Goal: Task Accomplishment & Management: Complete application form

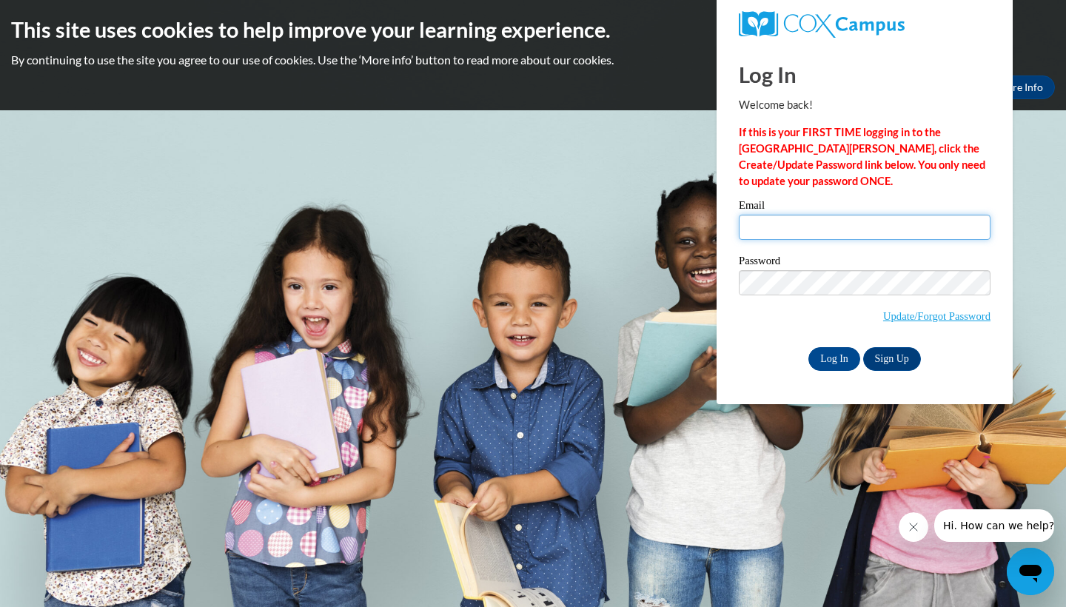
type input "[EMAIL_ADDRESS][DOMAIN_NAME]"
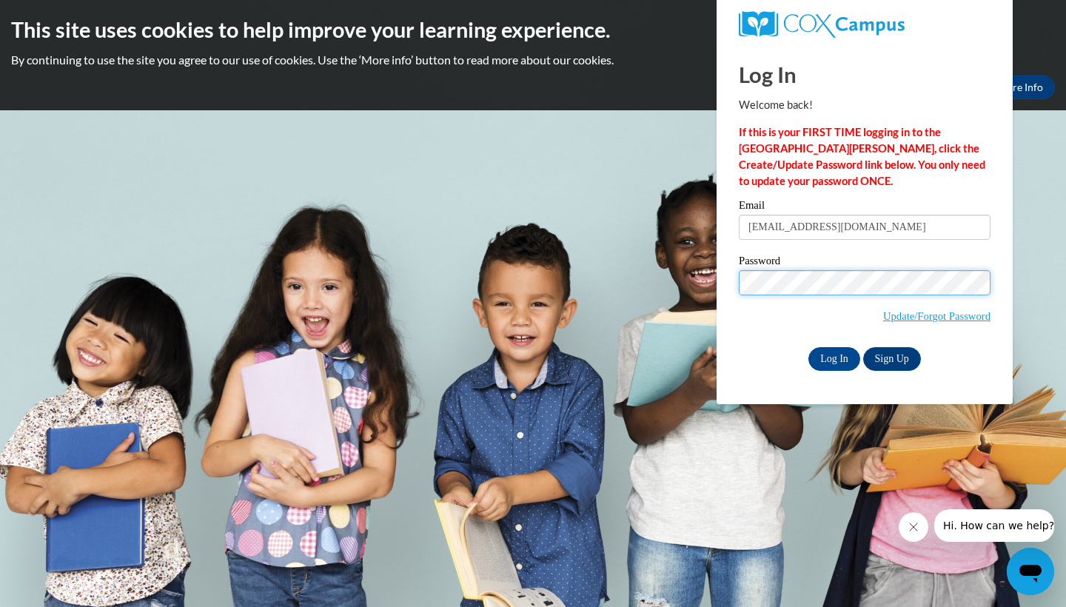
click at [833, 358] on input "Log In" at bounding box center [835, 359] width 52 height 24
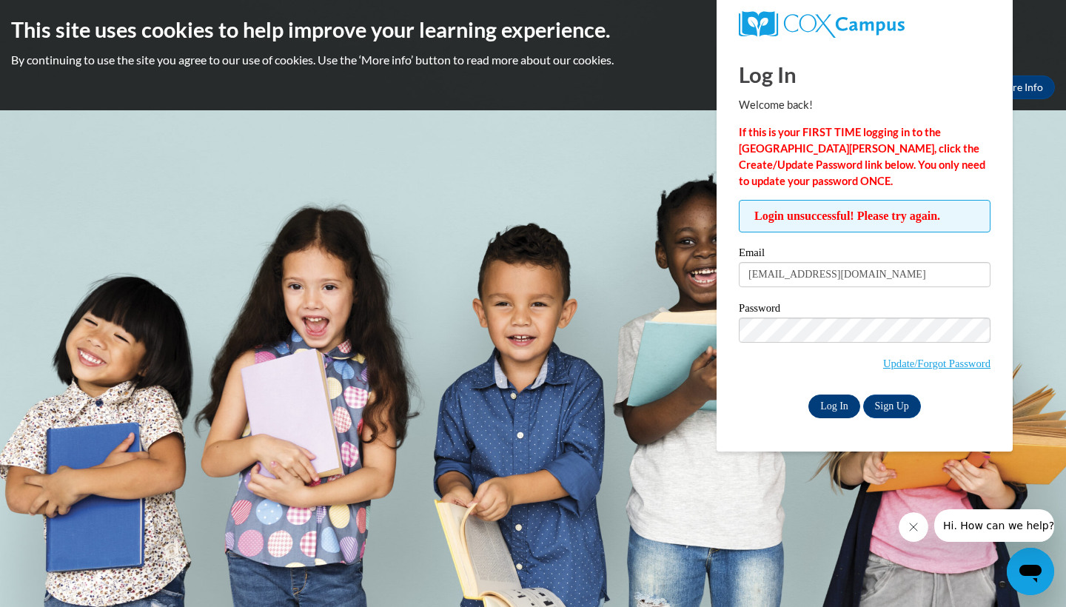
click at [834, 416] on input "Log In" at bounding box center [835, 407] width 52 height 24
click at [934, 363] on link "Update/Forgot Password" at bounding box center [936, 364] width 107 height 12
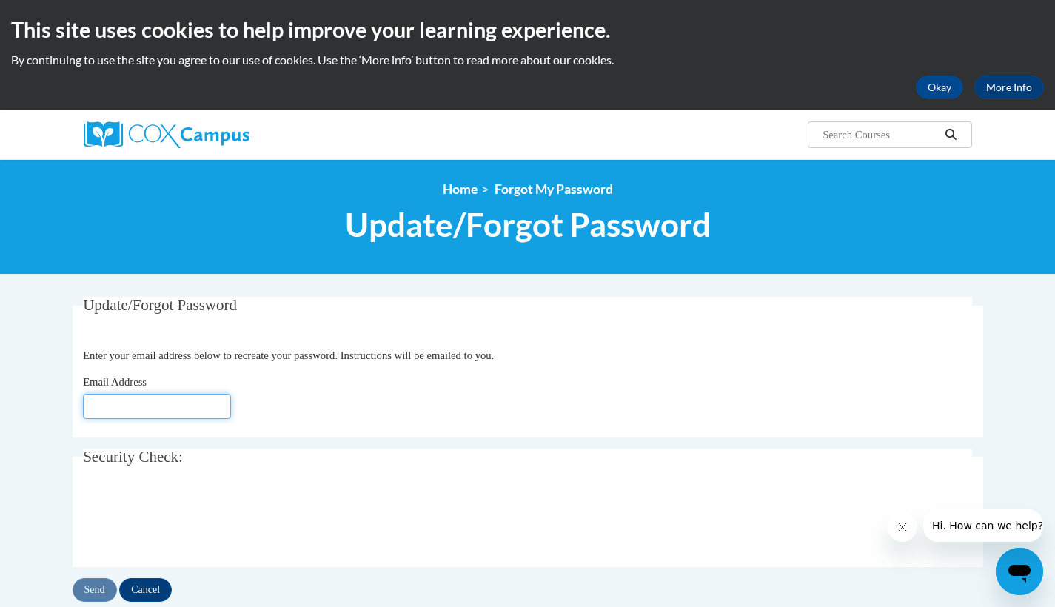
type input "[EMAIL_ADDRESS][DOMAIN_NAME]"
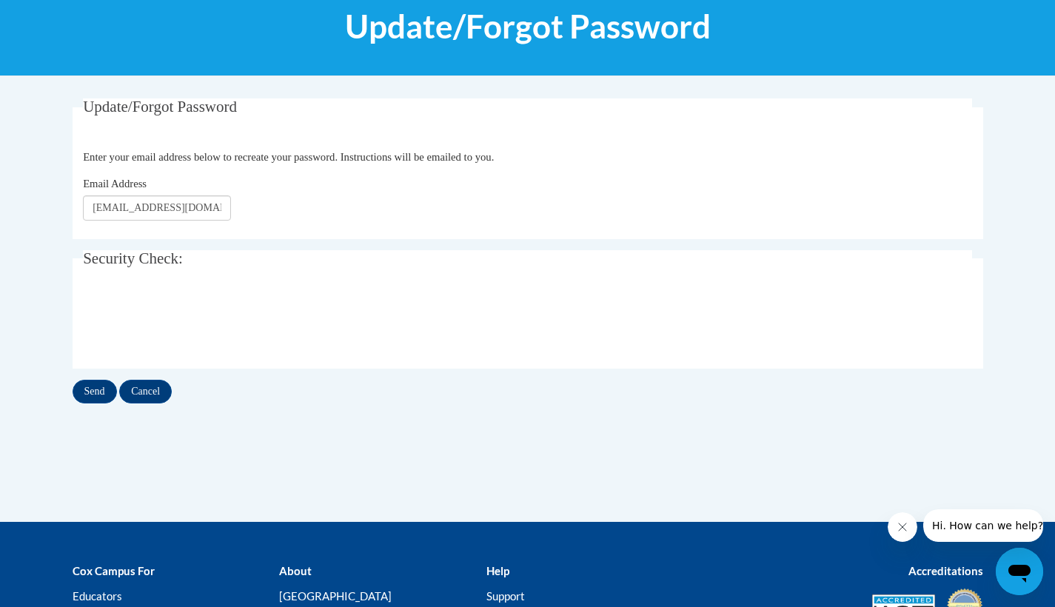
scroll to position [235, 0]
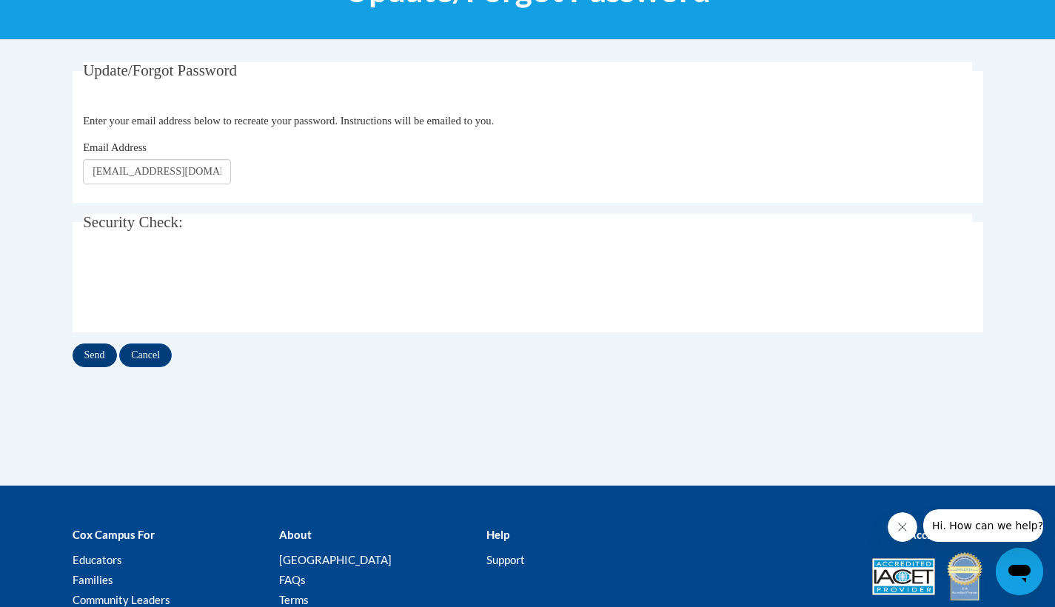
click at [97, 358] on input "Send" at bounding box center [95, 356] width 44 height 24
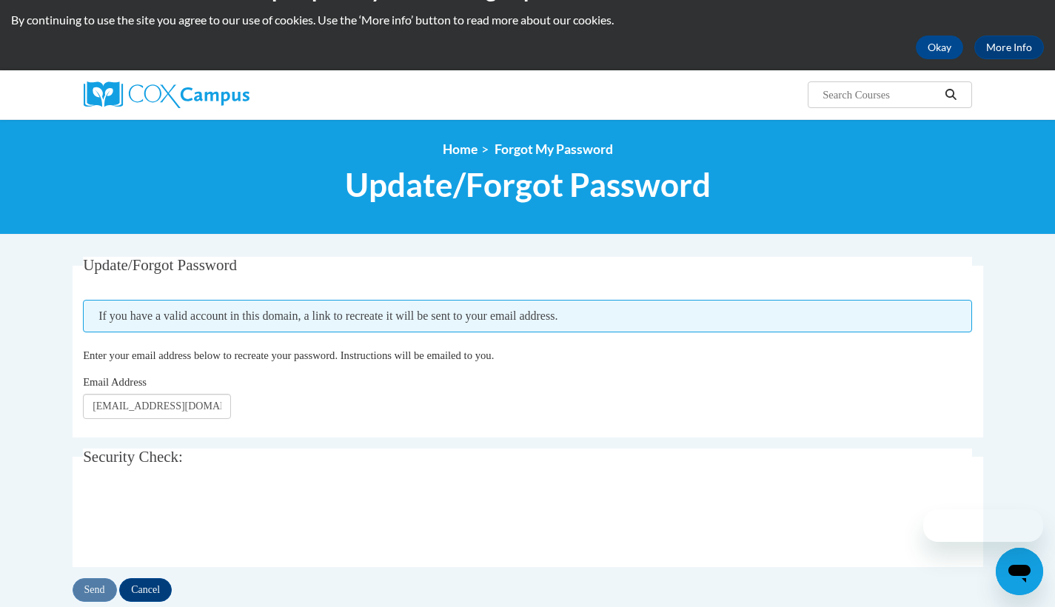
scroll to position [55, 0]
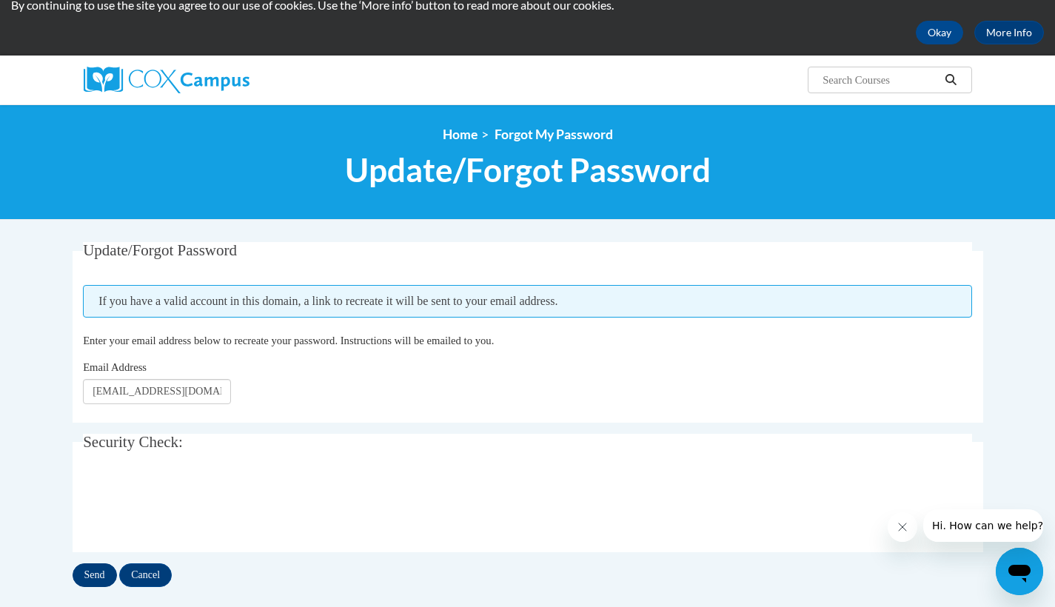
click at [91, 577] on input "Send" at bounding box center [95, 575] width 44 height 24
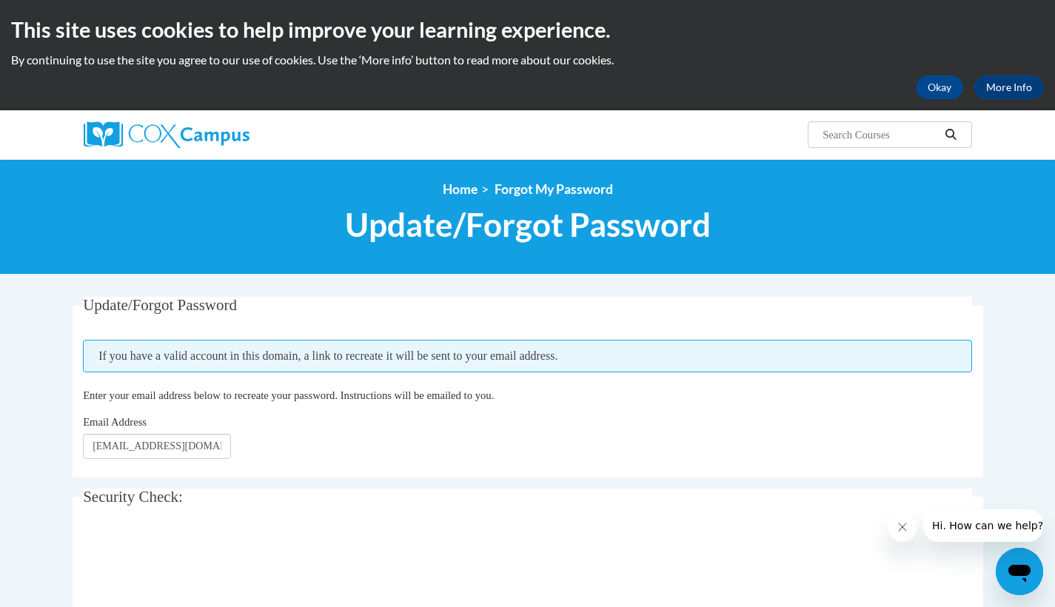
click at [213, 140] on img at bounding box center [167, 134] width 166 height 27
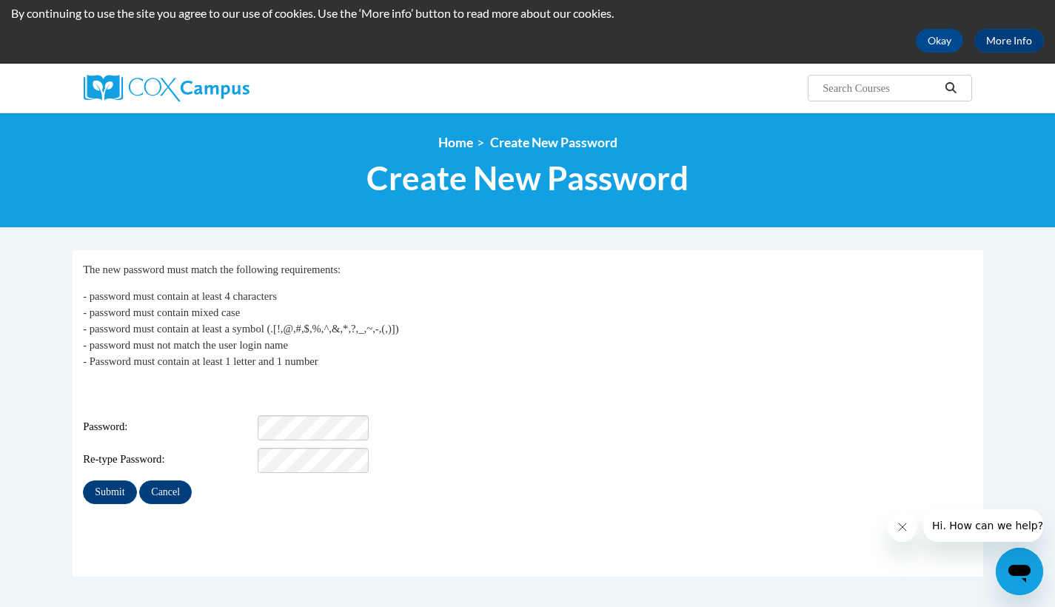
scroll to position [64, 0]
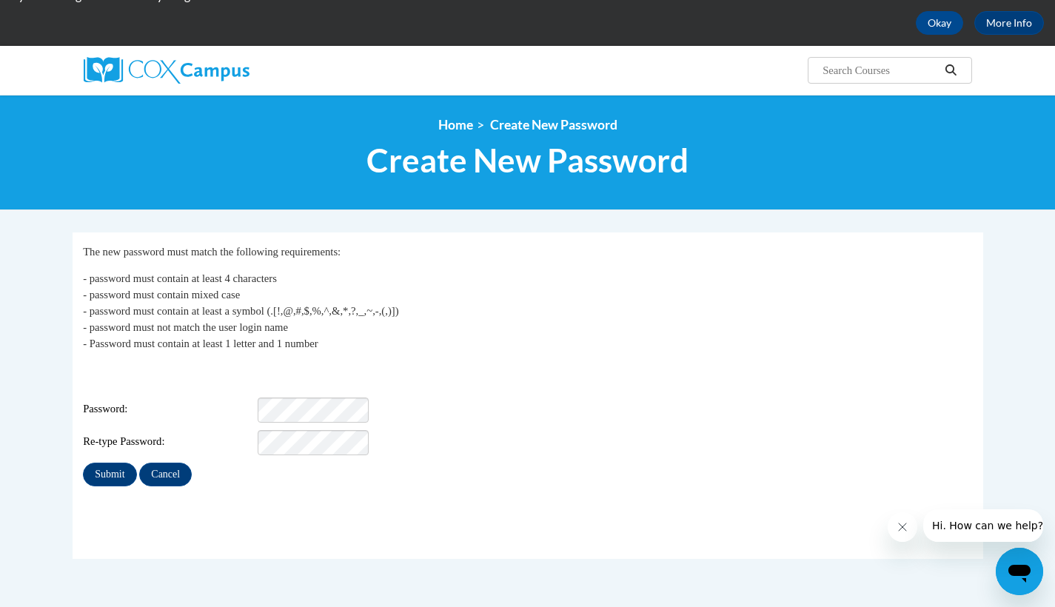
click at [307, 394] on div "My Password The new password must match the following requirements: - password …" at bounding box center [527, 365] width 889 height 243
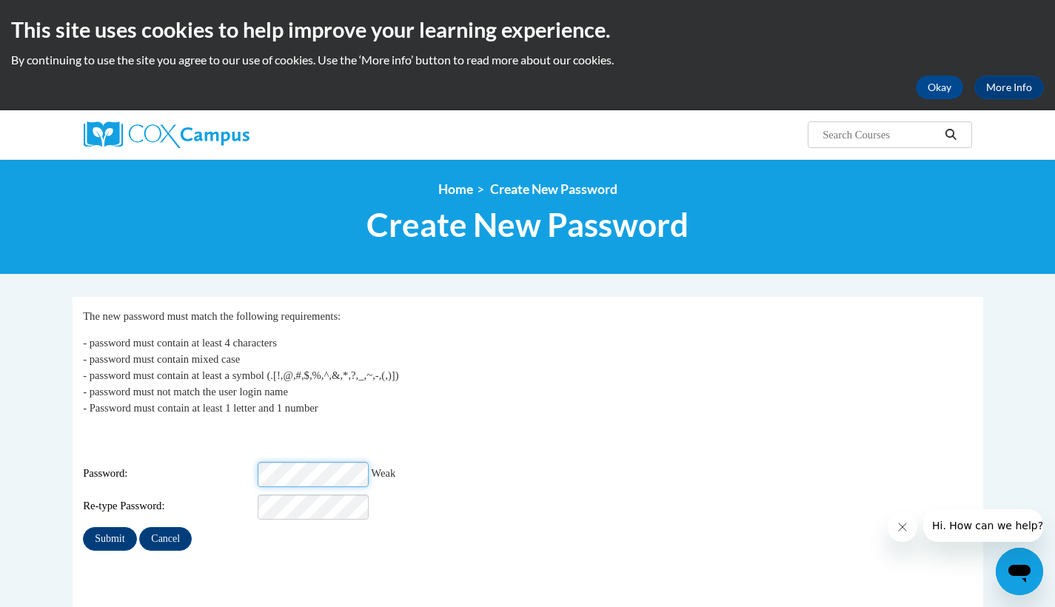
click at [238, 464] on div "Password: Weak" at bounding box center [527, 474] width 889 height 25
click at [199, 495] on div "Re-type Password:" at bounding box center [527, 507] width 889 height 25
click at [251, 532] on div "Submit Cancel" at bounding box center [527, 539] width 889 height 24
click at [113, 529] on input "Submit" at bounding box center [109, 539] width 53 height 24
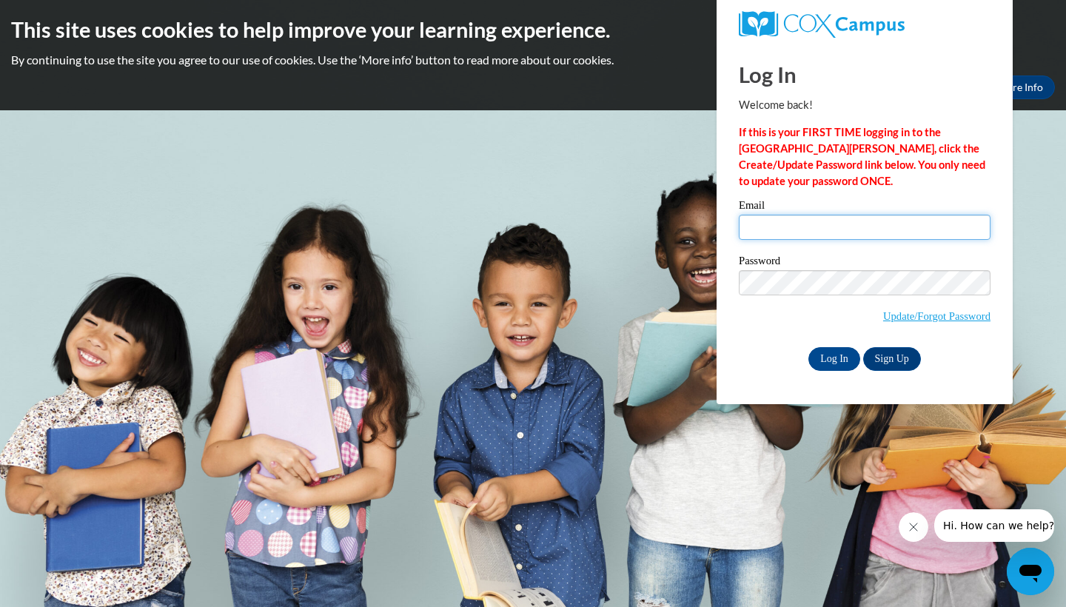
type input "[EMAIL_ADDRESS][DOMAIN_NAME]"
click at [845, 358] on input "Log In" at bounding box center [835, 359] width 52 height 24
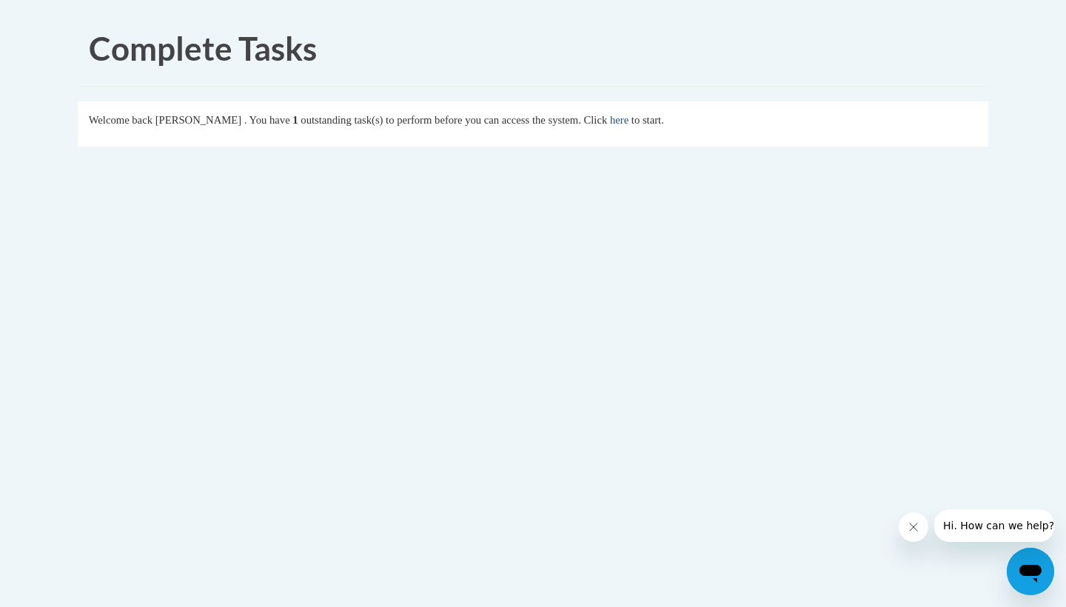
click at [629, 122] on link "here" at bounding box center [619, 120] width 19 height 12
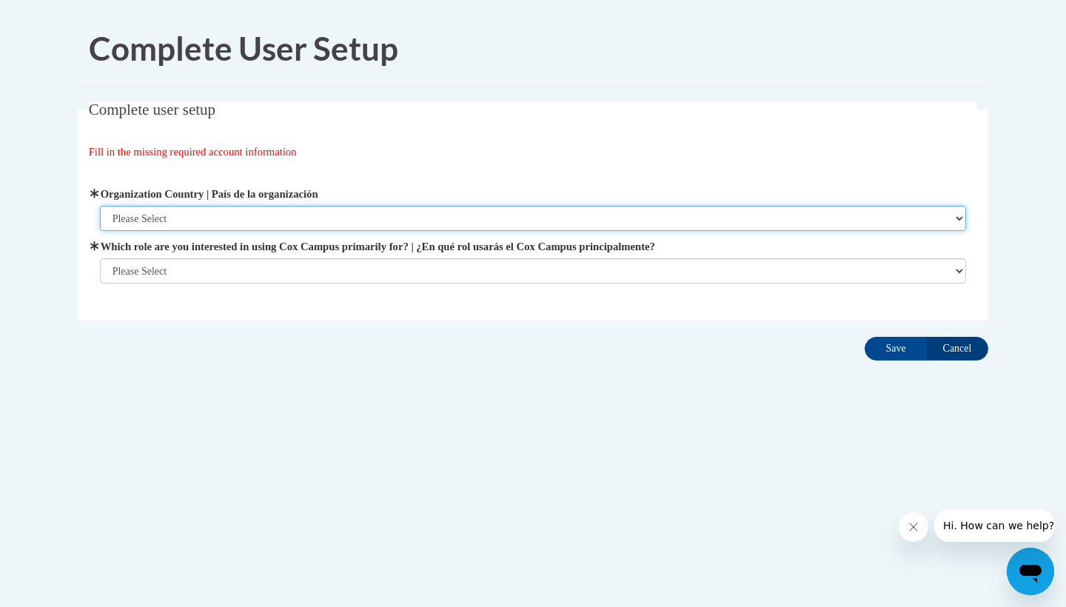
select select "ad49bcad-a171-4b2e-b99c-48b446064914"
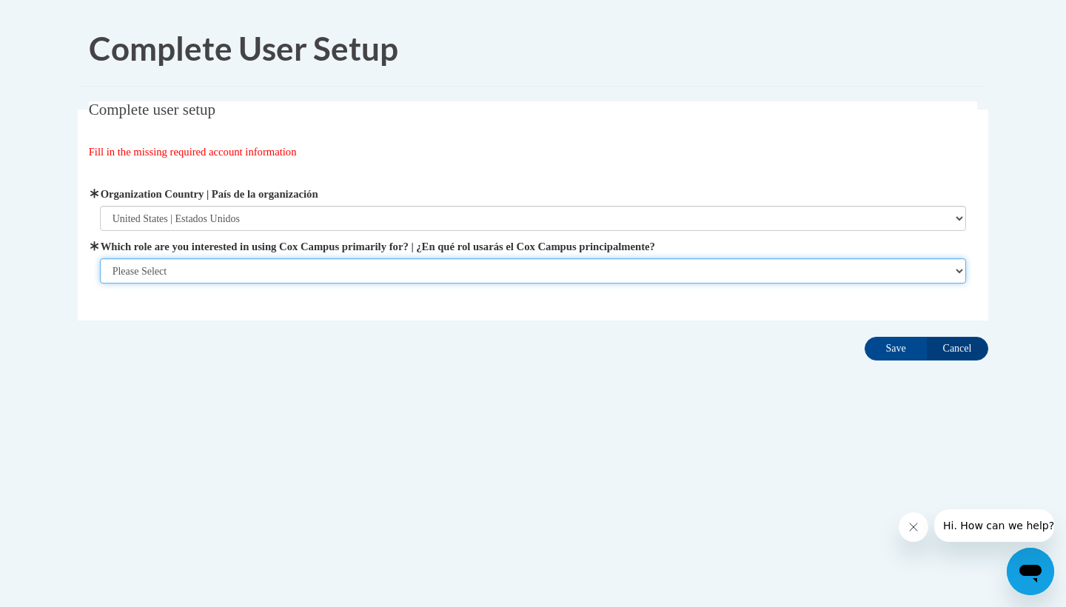
select select "5a18ea06-2b54-4451-96f2-d152daf9eac5"
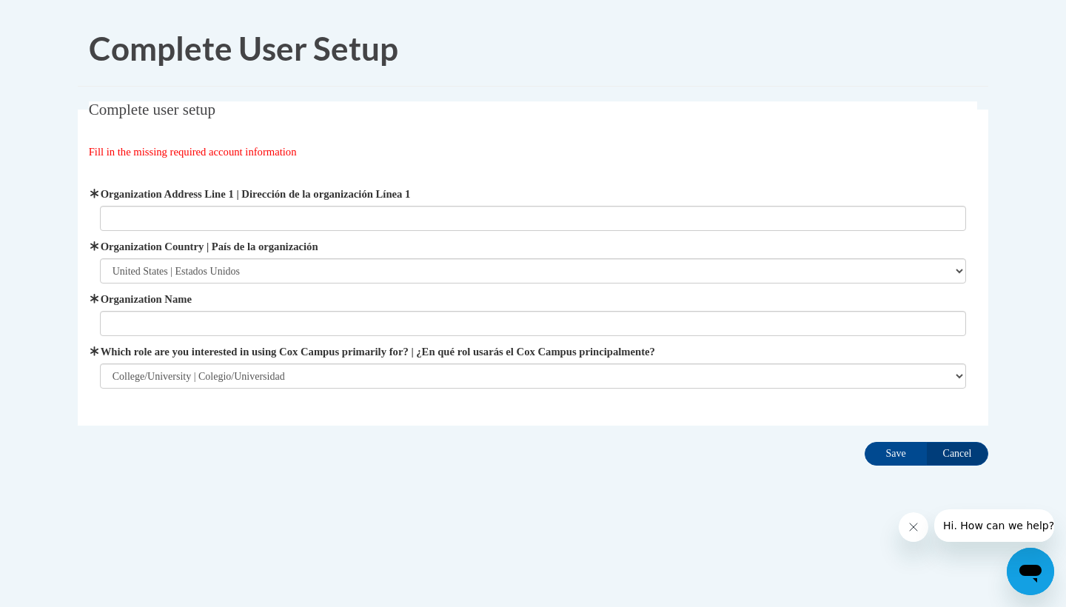
click at [649, 298] on label "Organization Name" at bounding box center [533, 299] width 867 height 16
click at [649, 311] on input "Organization Name" at bounding box center [533, 323] width 867 height 25
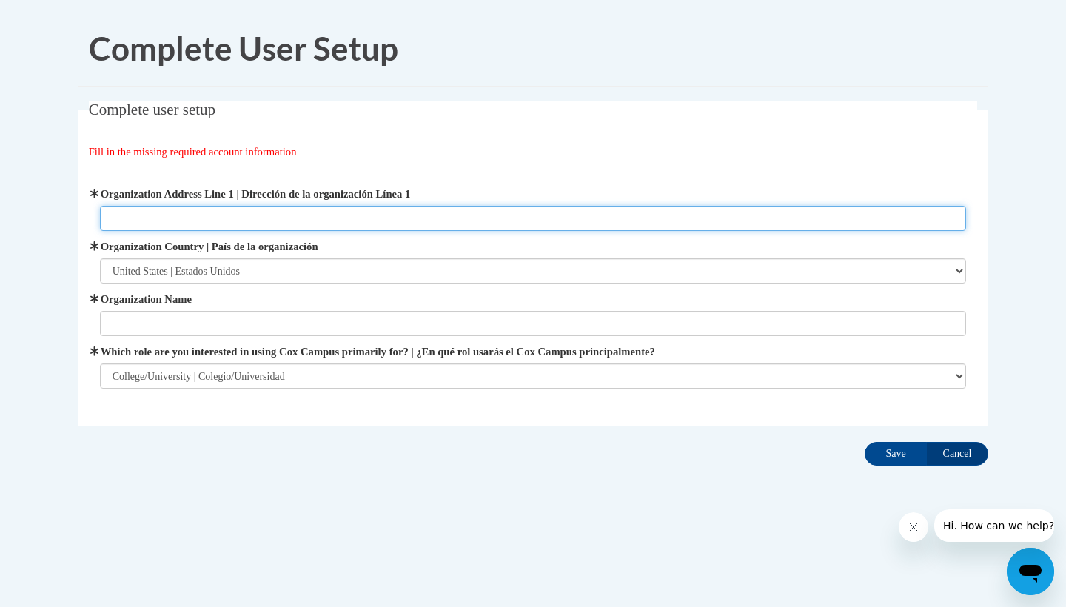
click at [620, 227] on input "Organization Address Line 1 | Dirección de la organización Línea 1" at bounding box center [533, 218] width 867 height 25
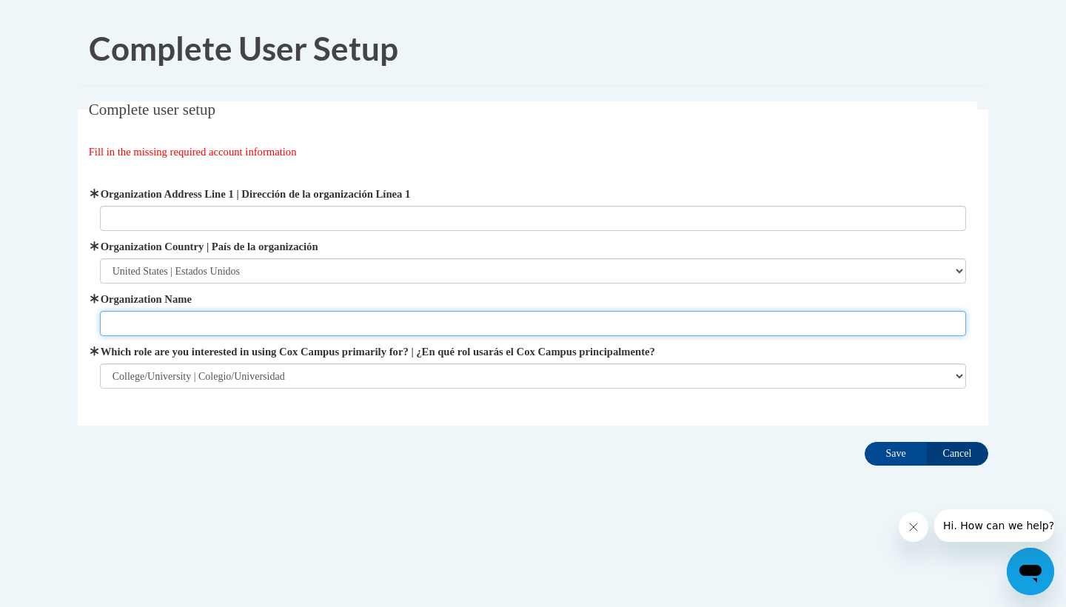
click at [555, 315] on input "Organization Name" at bounding box center [533, 323] width 867 height 25
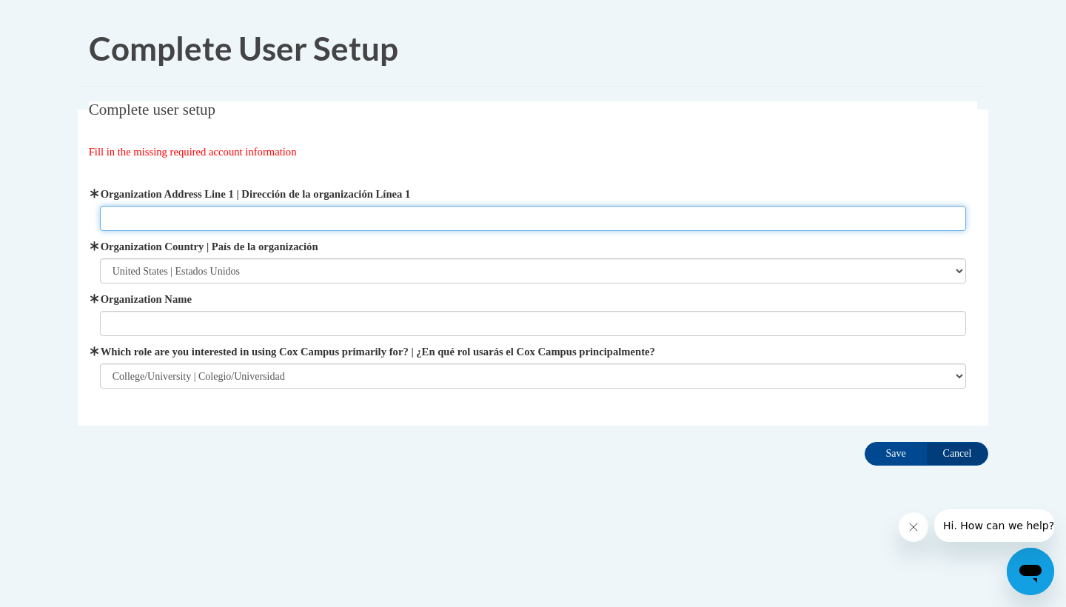
click at [364, 218] on input "Organization Address Line 1 | Dirección de la organización Línea 1" at bounding box center [533, 218] width 867 height 25
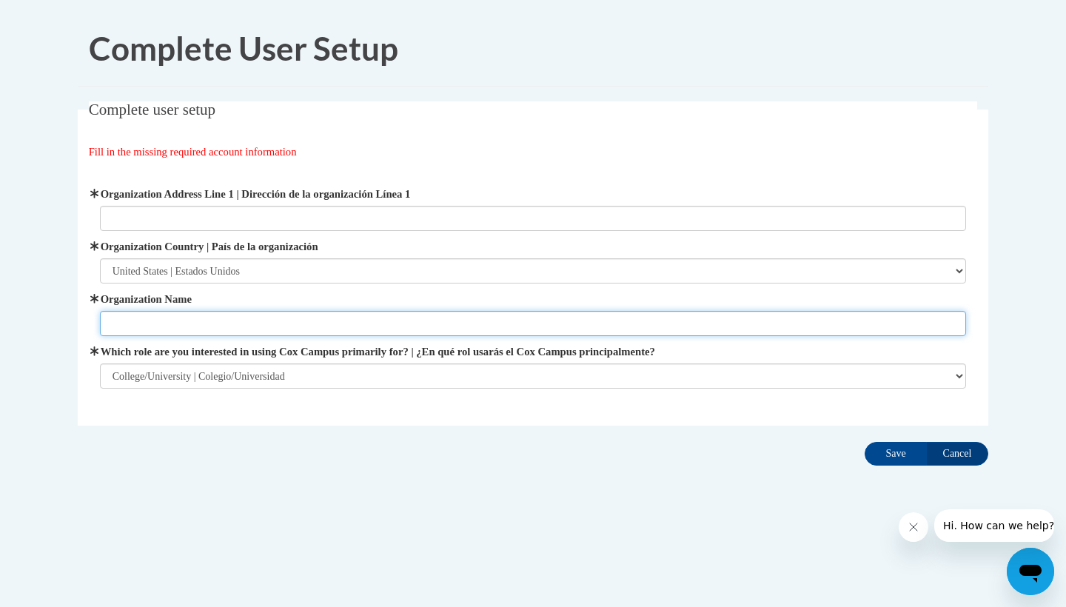
click at [236, 321] on input "Organization Name" at bounding box center [533, 323] width 867 height 25
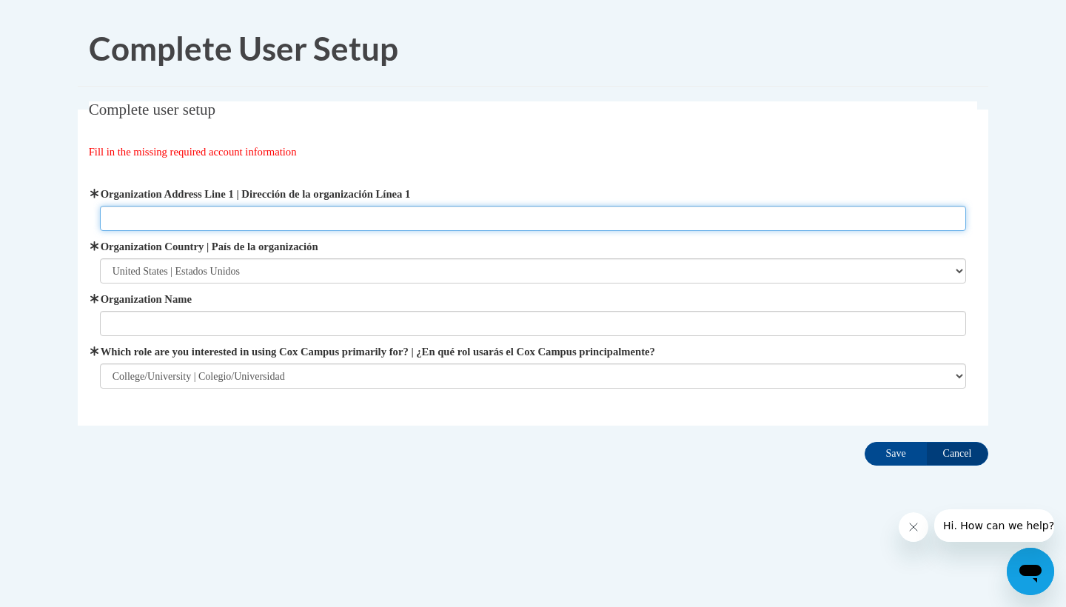
click at [164, 215] on input "Organization Address Line 1 | Dirección de la organización Línea 1" at bounding box center [533, 218] width 867 height 25
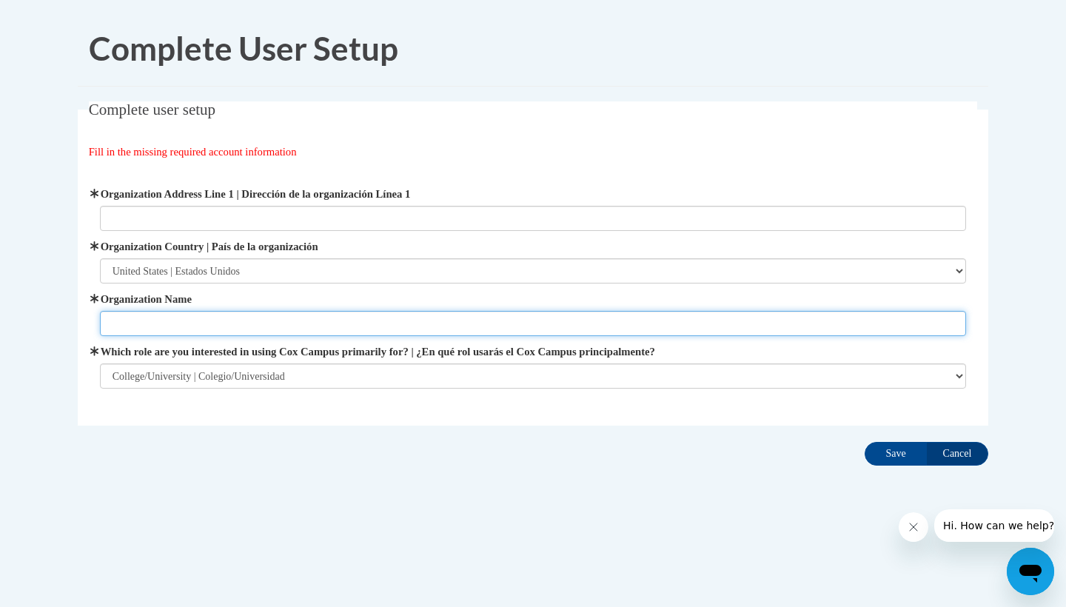
click at [360, 313] on input "Organization Name" at bounding box center [533, 323] width 867 height 25
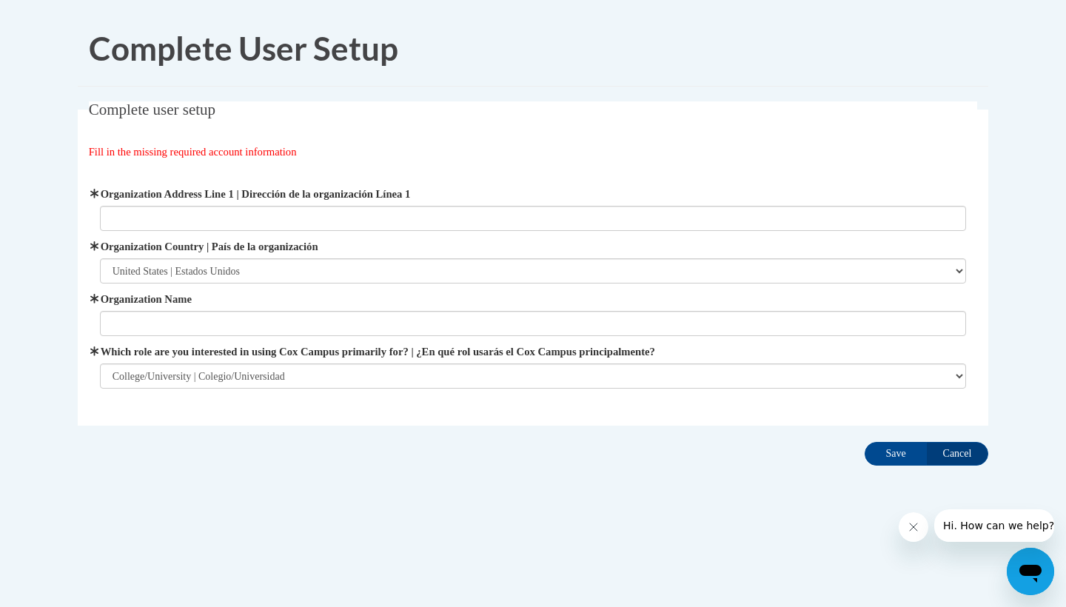
click at [285, 200] on label "Organization Address Line 1 | Dirección de la organización Línea 1" at bounding box center [533, 194] width 867 height 16
click at [285, 206] on input "Organization Address Line 1 | Dirección de la organización Línea 1" at bounding box center [533, 218] width 867 height 25
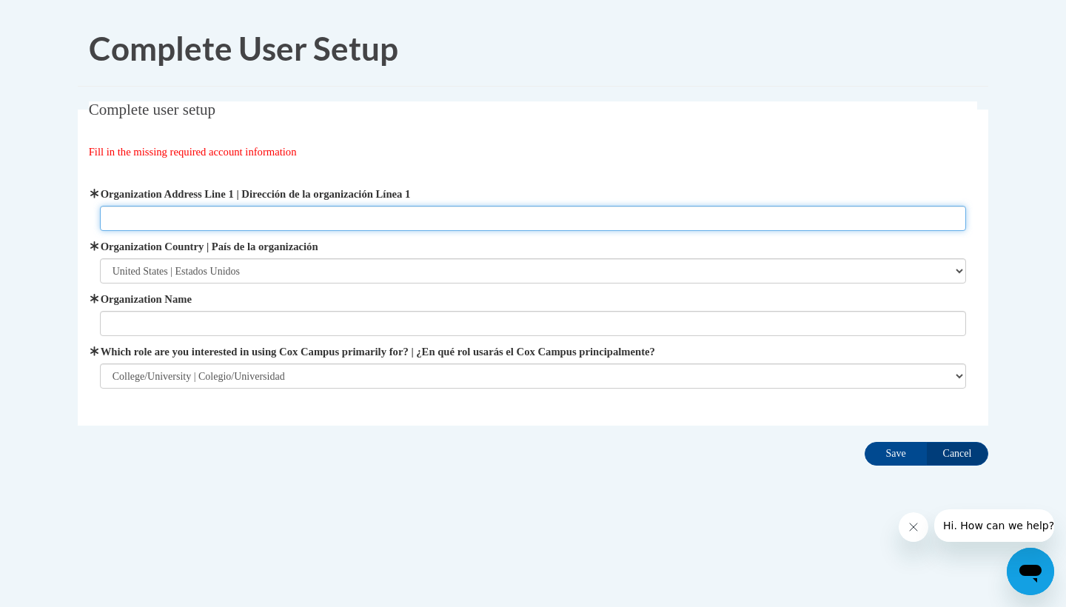
paste input "[STREET_ADDRESS]"
type input "[STREET_ADDRESS]"
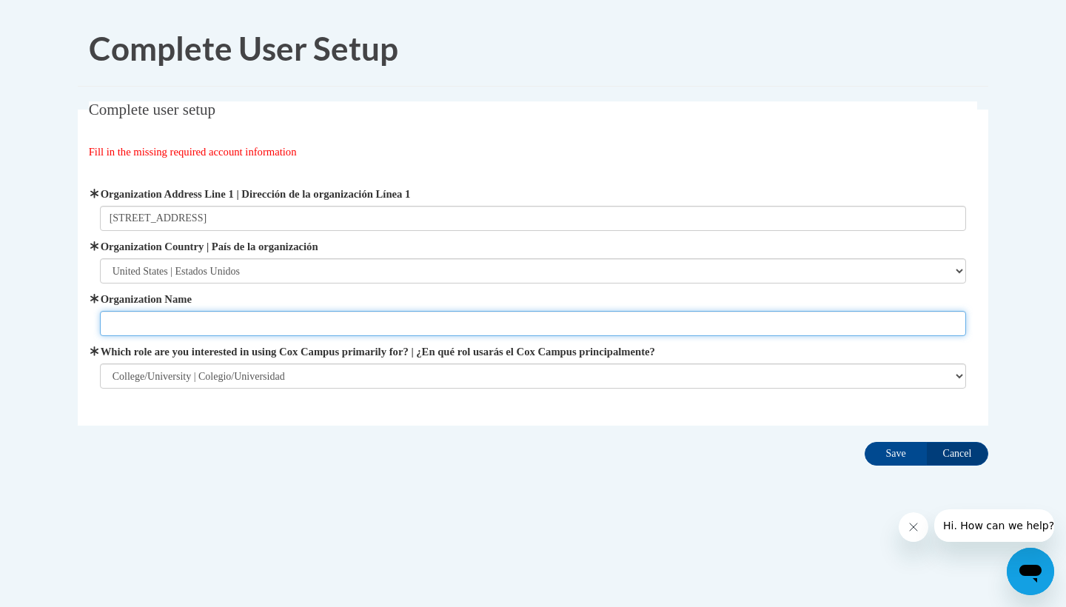
click at [363, 311] on input "Organization Name" at bounding box center [533, 323] width 867 height 25
type input "[GEOGRAPHIC_DATA][US_STATE]"
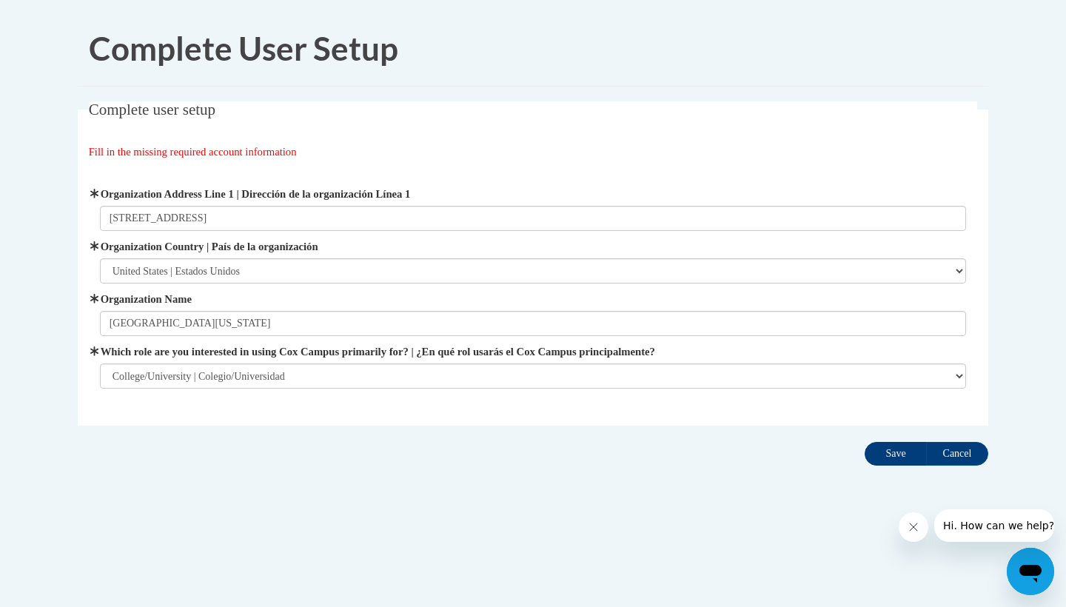
click at [897, 455] on input "Save" at bounding box center [896, 454] width 62 height 24
